Goal: Navigation & Orientation: Find specific page/section

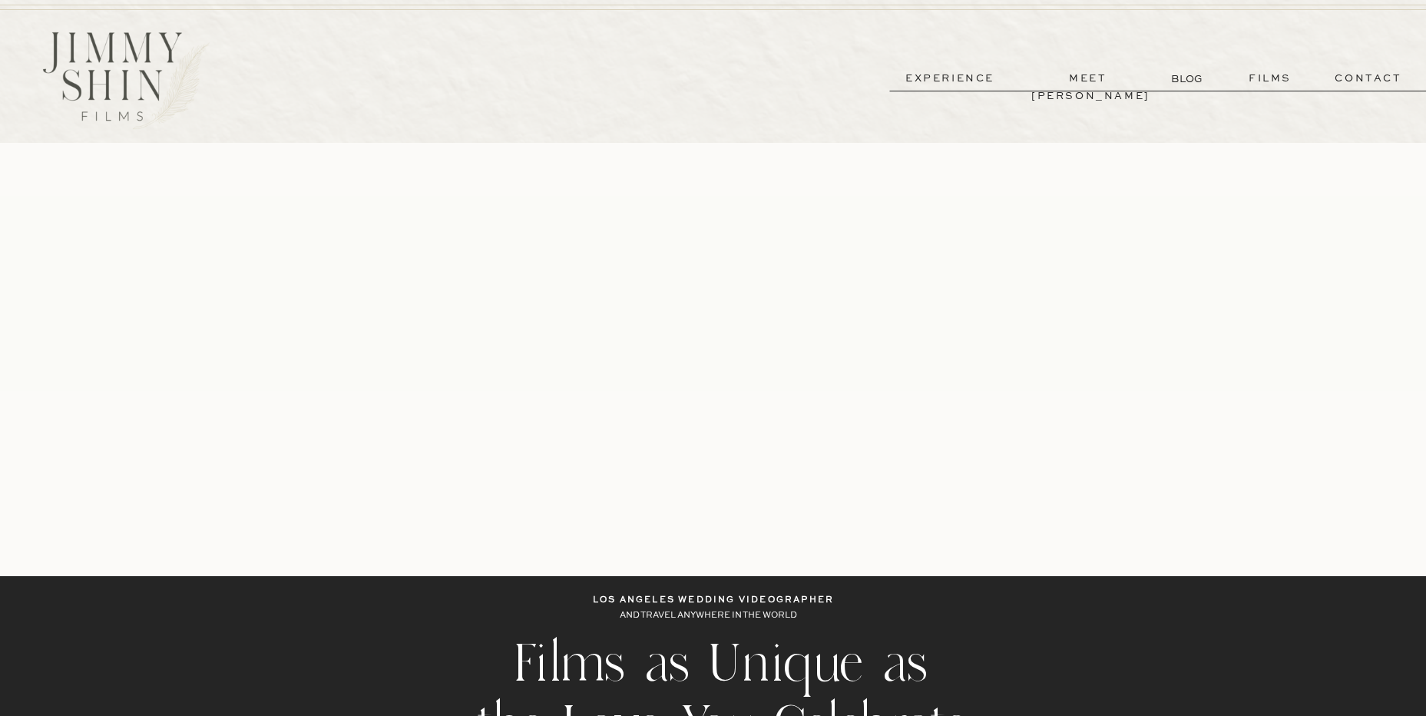
click at [1260, 78] on p "films" at bounding box center [1270, 79] width 75 height 18
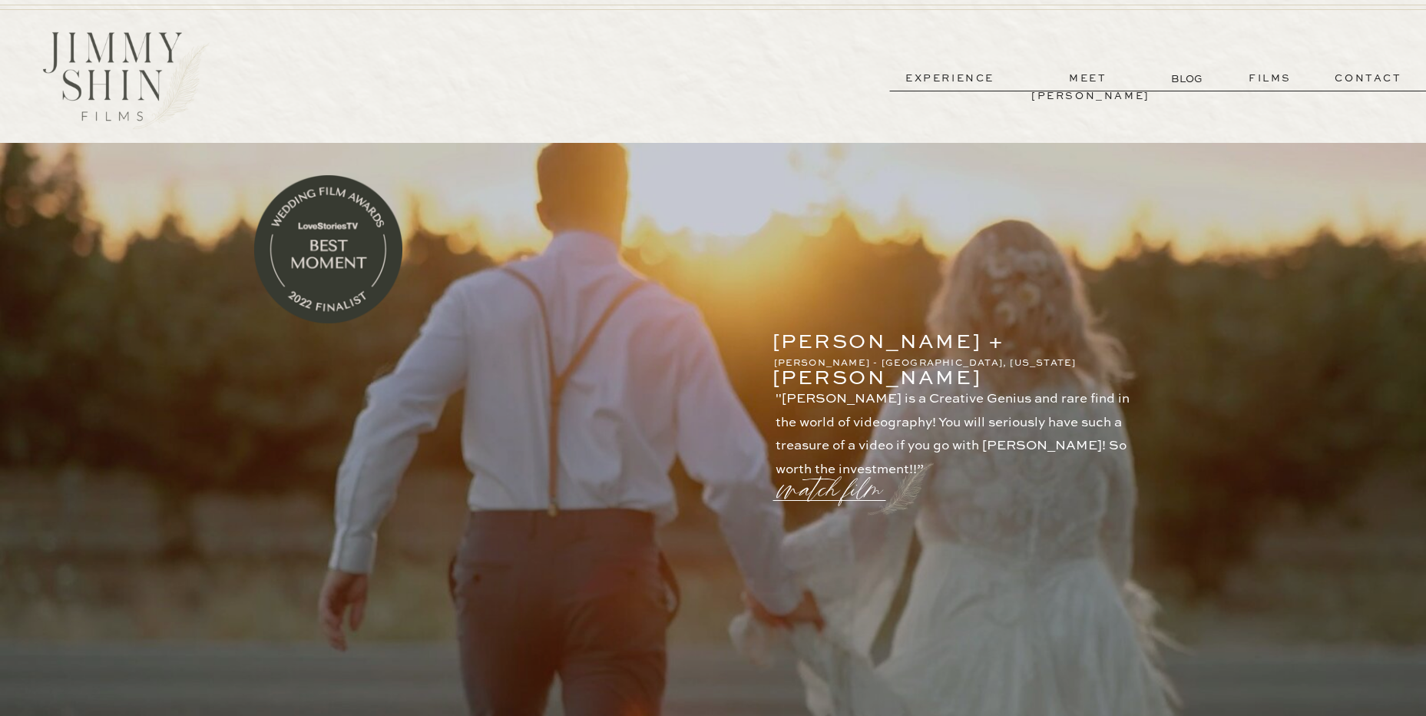
click at [1098, 87] on p "meet [PERSON_NAME]" at bounding box center [1088, 79] width 114 height 18
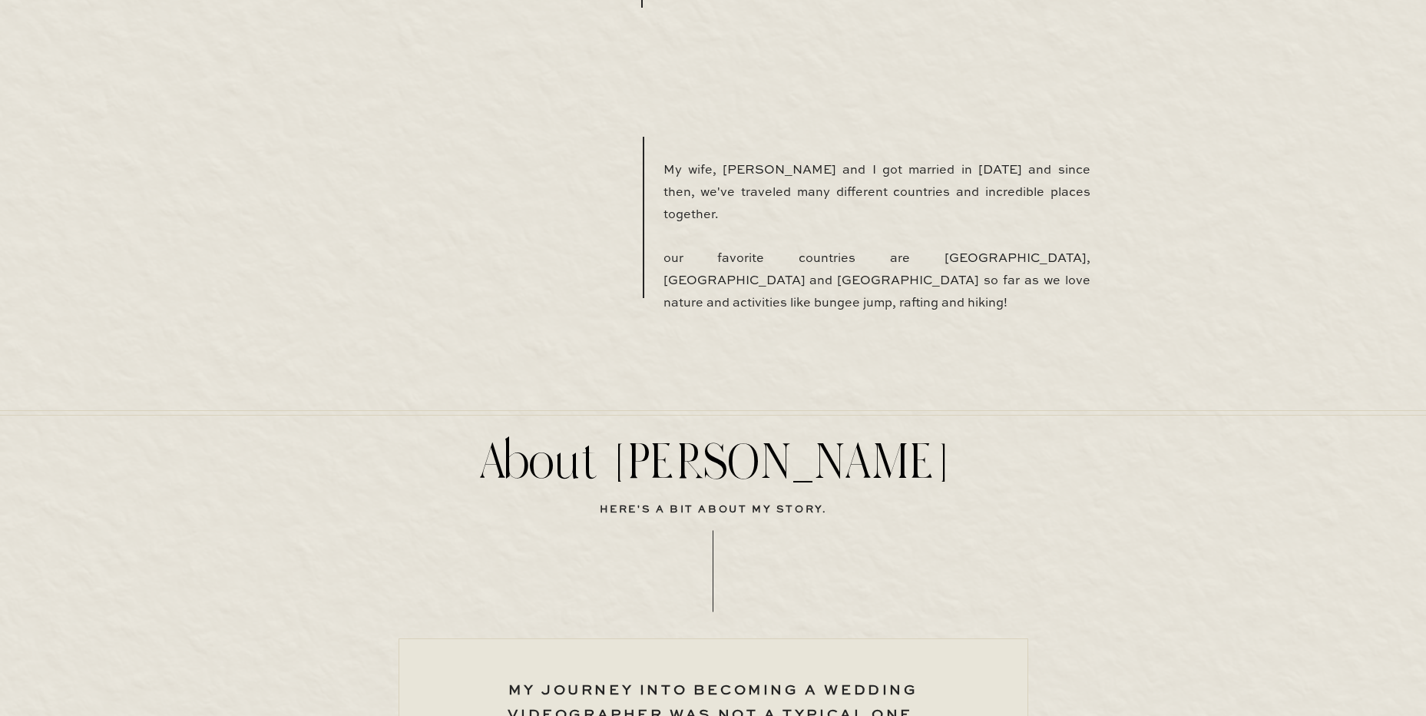
scroll to position [1613, 0]
